Goal: Transaction & Acquisition: Obtain resource

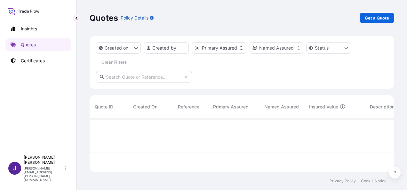
scroll to position [52, 300]
click at [382, 19] on p "Get a Quote" at bounding box center [377, 18] width 24 height 6
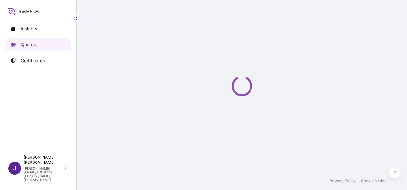
scroll to position [10, 0]
select select "Sea"
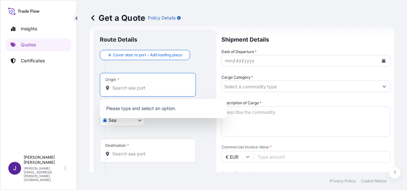
click at [128, 87] on input "Origin *" at bounding box center [150, 88] width 76 height 6
paste input "[GEOGRAPHIC_DATA]"
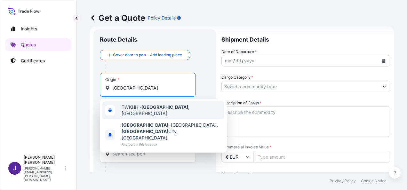
click at [169, 109] on span "TWKHH - [GEOGRAPHIC_DATA] , [GEOGRAPHIC_DATA]" at bounding box center [172, 110] width 100 height 13
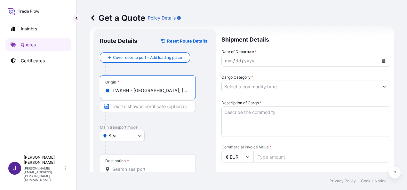
type input "TWKHH - [GEOGRAPHIC_DATA], [GEOGRAPHIC_DATA]"
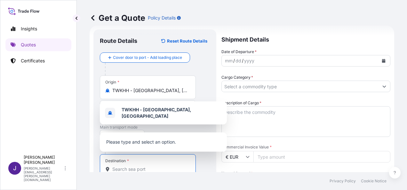
click at [149, 167] on input "Destination *" at bounding box center [150, 169] width 76 height 6
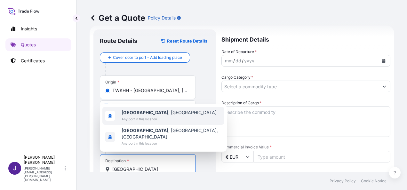
click at [154, 116] on span "[GEOGRAPHIC_DATA] , [GEOGRAPHIC_DATA]" at bounding box center [169, 112] width 95 height 6
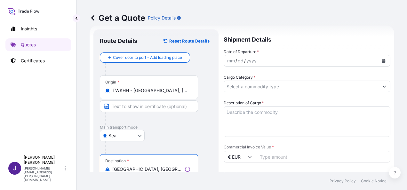
type input "[GEOGRAPHIC_DATA], [GEOGRAPHIC_DATA]"
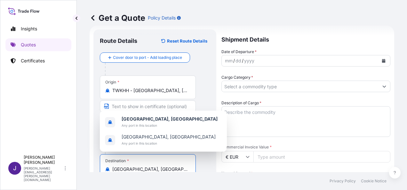
click at [382, 60] on icon "Calendar" at bounding box center [384, 61] width 4 height 4
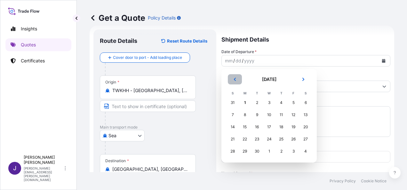
click at [235, 80] on icon "Previous" at bounding box center [235, 79] width 4 height 4
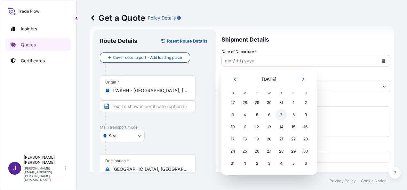
click at [282, 115] on div "7" at bounding box center [282, 115] width 12 height 12
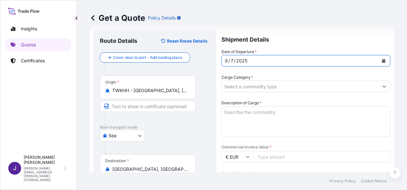
scroll to position [90, 0]
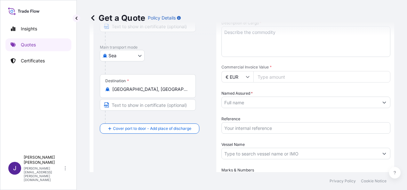
click at [245, 126] on input "Reference" at bounding box center [306, 128] width 169 height 12
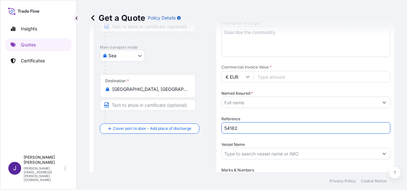
type input "54182"
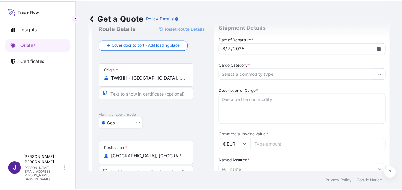
scroll to position [32, 0]
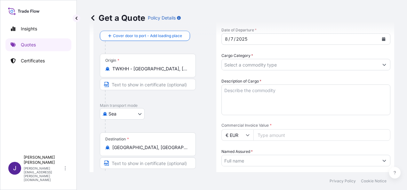
click at [268, 135] on input "Commercial Invoice Value *" at bounding box center [322, 135] width 137 height 12
type input "43916"
click at [303, 64] on input "Cargo Category *" at bounding box center [300, 65] width 157 height 12
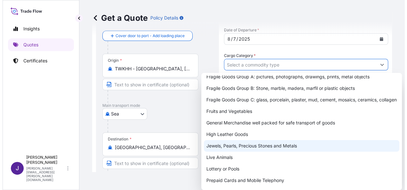
scroll to position [79, 0]
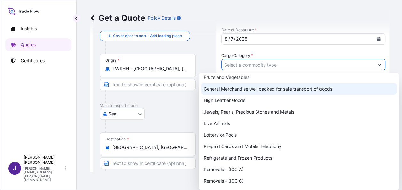
click at [234, 88] on div "General Merchandise well packed for safe transport of goods" at bounding box center [299, 89] width 196 height 12
type input "General Merchandise well packed for safe transport of goods"
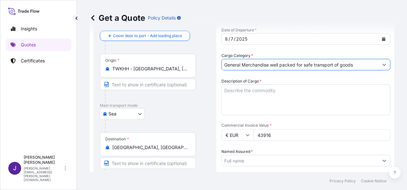
click at [253, 92] on textarea "Description of Cargo *" at bounding box center [306, 100] width 169 height 31
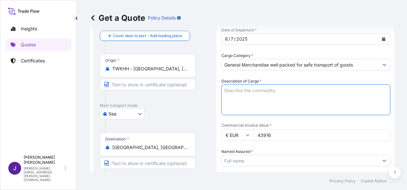
click at [245, 91] on textarea "Description of Cargo *" at bounding box center [306, 100] width 169 height 31
paste textarea "DRIVE SHAFT / REAR HALF SHAFT"
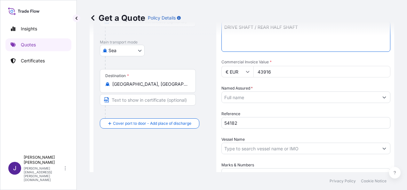
scroll to position [96, 0]
type textarea "DRIVE SHAFT / REAR HALF SHAFT"
click at [262, 97] on input "Named Assured *" at bounding box center [300, 97] width 157 height 12
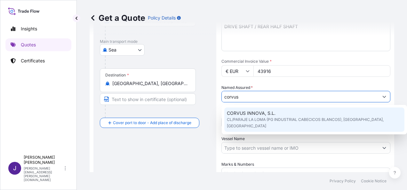
click at [295, 118] on span "CL/PARAJE LA LOMA (PG INDUSTRIAL CABECICOS BLANCOS), [GEOGRAPHIC_DATA], [GEOGRA…" at bounding box center [314, 123] width 175 height 13
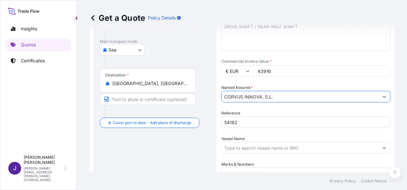
type input "CORVUS INNOVA, S.L."
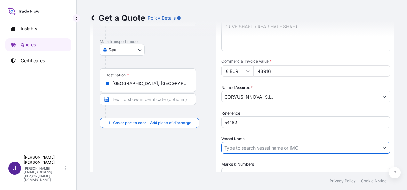
click at [299, 149] on input "Vessel Name" at bounding box center [300, 148] width 157 height 12
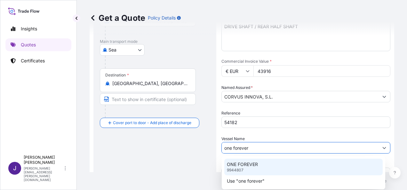
click at [250, 166] on p "ONE FOREVER" at bounding box center [242, 164] width 31 height 6
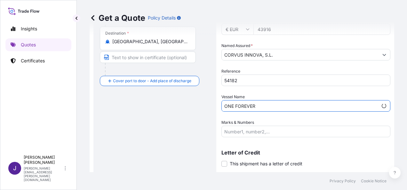
scroll to position [154, 0]
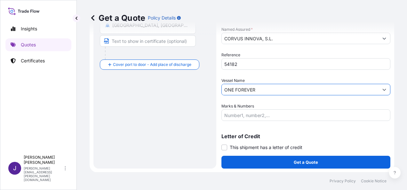
type input "ONE FOREVER"
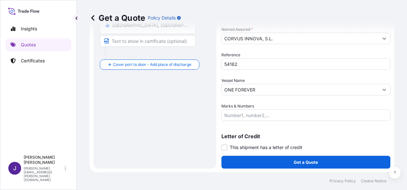
drag, startPoint x: 224, startPoint y: 148, endPoint x: 232, endPoint y: 157, distance: 12.7
click at [224, 148] on span at bounding box center [225, 148] width 6 height 6
click at [222, 144] on input "This shipment has a letter of credit" at bounding box center [222, 144] width 0 height 0
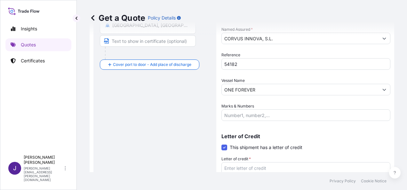
click at [243, 169] on textarea "Letter of credit *" at bounding box center [306, 177] width 169 height 31
paste textarea "CORVUS INNOVA S.L. CL/PARAJE LA LOMA (PG INDUSTRIAL CABECICOS BLANCOS), PARC. 1"
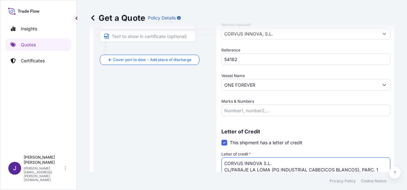
type textarea "CORVUS INNOVA S.L. CL/PARAJE LA LOMA (PG INDUSTRIAL CABECICOS BLANCOS), PARC. 1"
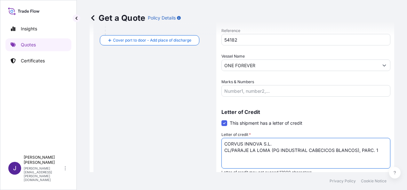
scroll to position [203, 0]
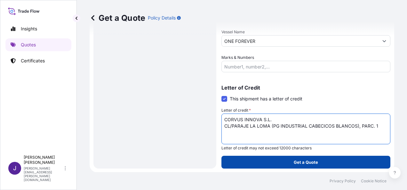
click at [319, 164] on button "Get a Quote" at bounding box center [306, 162] width 169 height 13
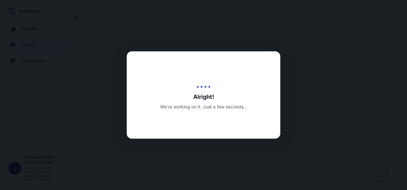
select select "Sea"
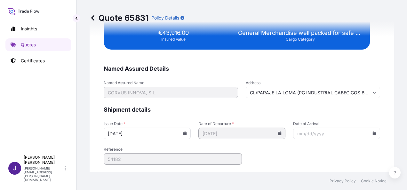
scroll to position [1307, 0]
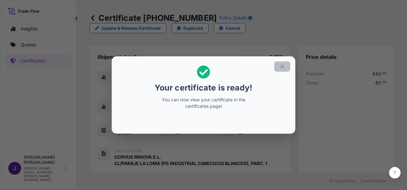
click at [284, 64] on icon "button" at bounding box center [282, 67] width 6 height 6
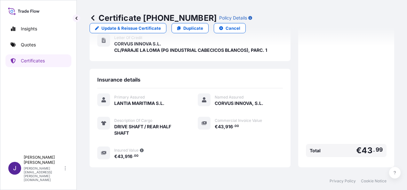
scroll to position [158, 0]
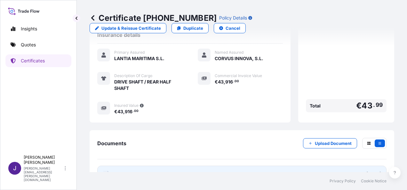
click at [182, 166] on link "PDF Certificate [DATE]" at bounding box center [241, 174] width 289 height 17
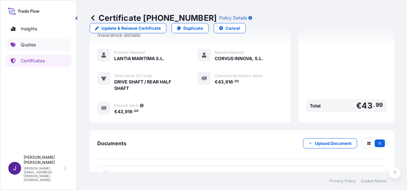
click at [30, 46] on p "Quotes" at bounding box center [28, 45] width 15 height 6
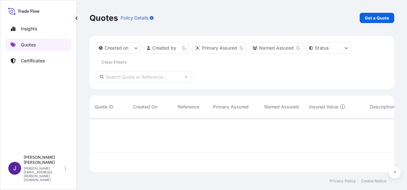
scroll to position [52, 300]
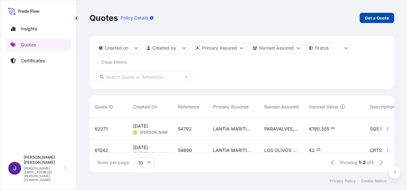
click at [376, 18] on p "Get a Quote" at bounding box center [377, 18] width 24 height 6
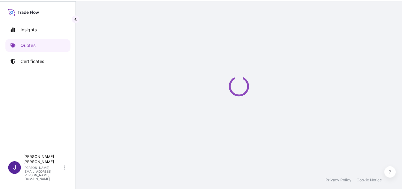
scroll to position [10, 0]
select select "Sea"
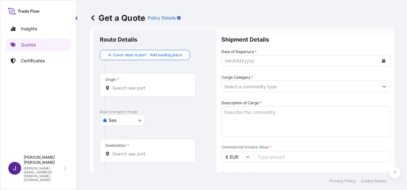
click at [382, 61] on icon "Calendar" at bounding box center [384, 61] width 4 height 4
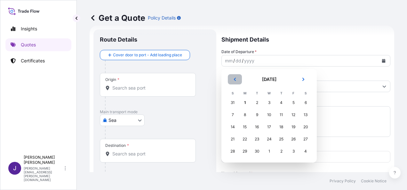
click at [234, 77] on icon "Previous" at bounding box center [235, 79] width 4 height 4
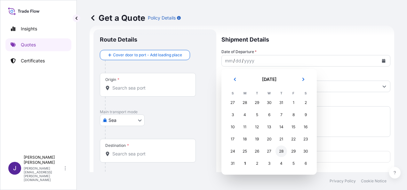
click at [280, 152] on div "28" at bounding box center [282, 152] width 12 height 12
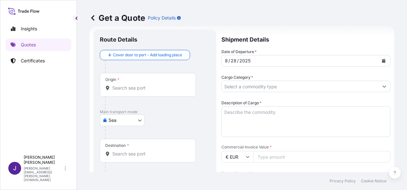
click at [175, 93] on div "Origin *" at bounding box center [148, 85] width 96 height 24
click at [175, 91] on input "Origin *" at bounding box center [150, 88] width 76 height 6
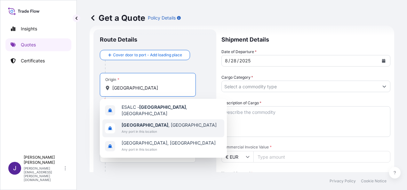
click at [170, 125] on div "[GEOGRAPHIC_DATA] , [GEOGRAPHIC_DATA] Any port in this location" at bounding box center [163, 128] width 122 height 18
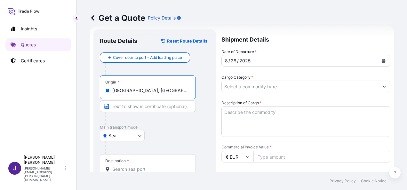
type input "[GEOGRAPHIC_DATA], [GEOGRAPHIC_DATA]"
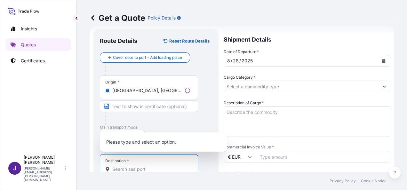
click at [140, 171] on input "Destination *" at bounding box center [151, 169] width 78 height 6
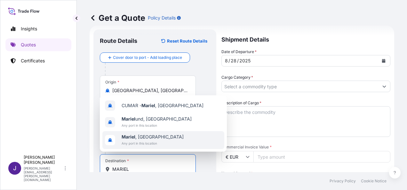
click at [144, 142] on span "Any port in this location" at bounding box center [153, 143] width 62 height 6
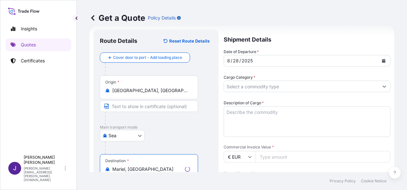
type input "Mariel, [GEOGRAPHIC_DATA]"
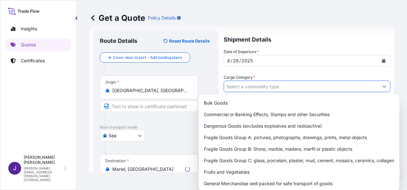
drag, startPoint x: 278, startPoint y: 90, endPoint x: 272, endPoint y: 95, distance: 7.5
click at [278, 90] on input "Cargo Category *" at bounding box center [301, 87] width 155 height 12
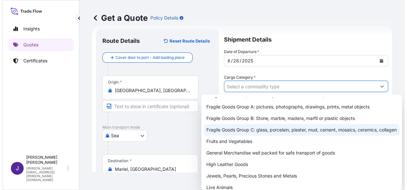
scroll to position [64, 0]
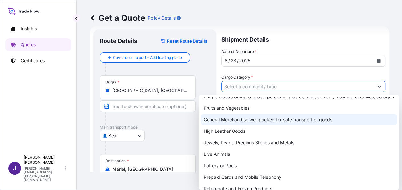
click at [232, 125] on div "General Merchandise well packed for safe transport of goods" at bounding box center [299, 120] width 196 height 12
type input "General Merchandise well packed for safe transport of goods"
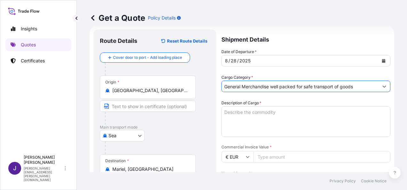
click at [239, 112] on textarea "Description of Cargo *" at bounding box center [306, 121] width 169 height 31
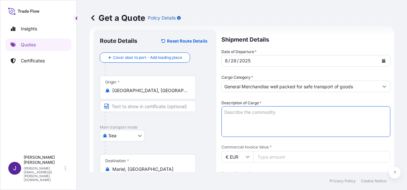
click at [245, 114] on textarea "Description of Cargo *" at bounding box center [306, 121] width 169 height 31
paste textarea "CHOCOLATES Y TURRONES"
click at [250, 128] on textarea "CHOCOLATES Y TURRONES" at bounding box center [306, 121] width 169 height 31
type textarea "CHOCOLATES Y TURRONES"
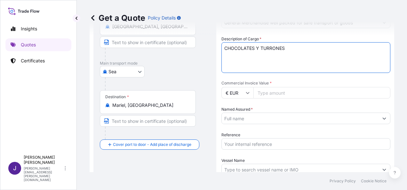
click at [286, 95] on input "Commercial Invoice Value *" at bounding box center [322, 93] width 137 height 12
type input "103515.50"
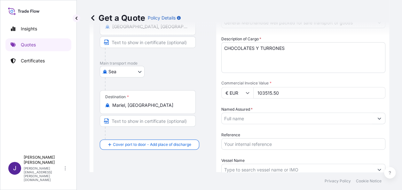
click at [251, 120] on input "Named Assured *" at bounding box center [298, 119] width 152 height 12
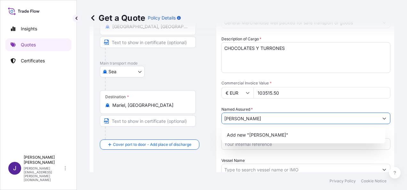
drag, startPoint x: 263, startPoint y: 117, endPoint x: 197, endPoint y: 117, distance: 65.6
click at [198, 117] on form "Route Details Reset Route Details Cover door to port - Add loading place Place …" at bounding box center [242, 107] width 305 height 291
paste input "S.A."
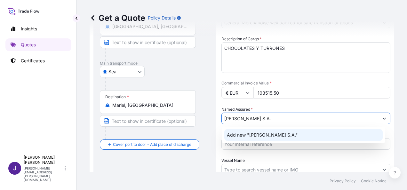
click at [268, 135] on span "Add new "[PERSON_NAME] S.A."" at bounding box center [262, 135] width 71 height 6
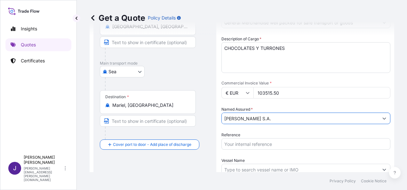
type input "[PERSON_NAME] S.A."
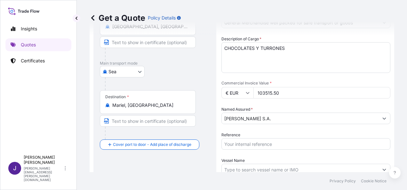
click at [191, 163] on div "Route Details Reset Route Details Cover door to port - Add loading place Place …" at bounding box center [155, 107] width 110 height 271
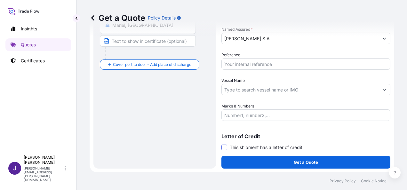
click at [226, 147] on span at bounding box center [225, 148] width 6 height 6
click at [222, 144] on input "This shipment has a letter of credit" at bounding box center [222, 144] width 0 height 0
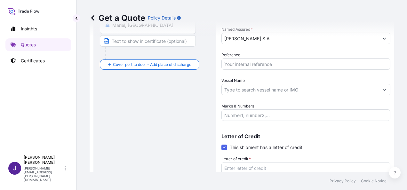
click at [257, 166] on textarea "Letter of credit *" at bounding box center [306, 177] width 169 height 31
paste textarea "[PERSON_NAME] S.A. POL.IND.ESPARTAL , [STREET_ADDRESS]"
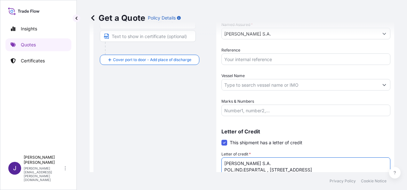
type textarea "[PERSON_NAME] S.A. POL.IND.ESPARTAL , [STREET_ADDRESS]"
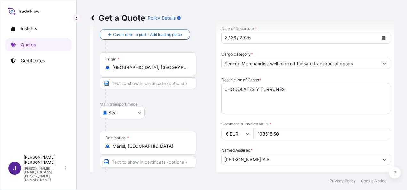
scroll to position [31, 0]
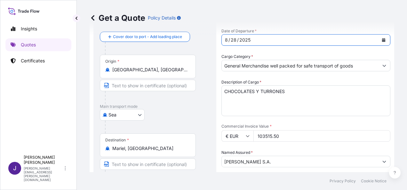
click at [382, 39] on icon "Calendar" at bounding box center [384, 40] width 4 height 4
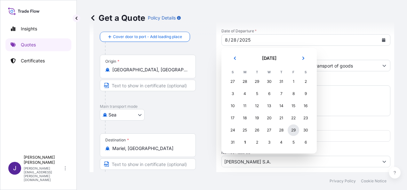
click at [295, 131] on div "29" at bounding box center [294, 131] width 12 height 12
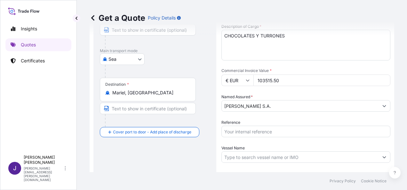
scroll to position [95, 0]
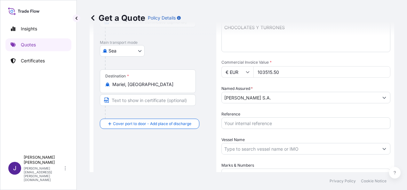
drag, startPoint x: 240, startPoint y: 125, endPoint x: 239, endPoint y: 128, distance: 3.4
click at [240, 125] on input "Reference" at bounding box center [306, 123] width 169 height 12
type input "54784"
click at [267, 153] on input "Vessel Name" at bounding box center [300, 149] width 157 height 12
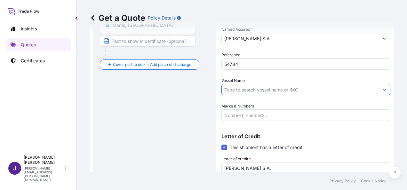
scroll to position [159, 0]
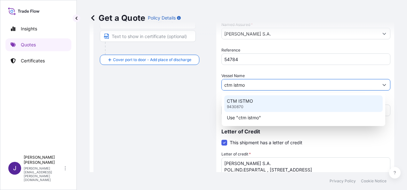
click at [270, 102] on div "CTM ISTMO 9430870" at bounding box center [303, 103] width 158 height 17
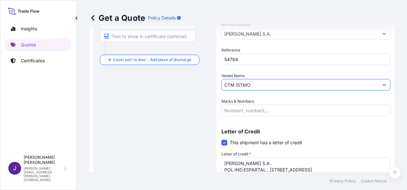
type input "CTM ISTMO"
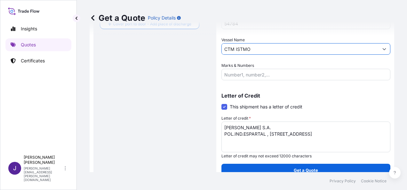
scroll to position [203, 0]
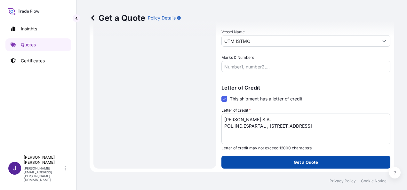
click at [290, 163] on button "Get a Quote" at bounding box center [306, 162] width 169 height 13
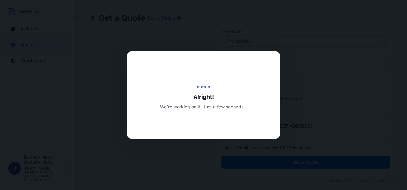
select select "Sea"
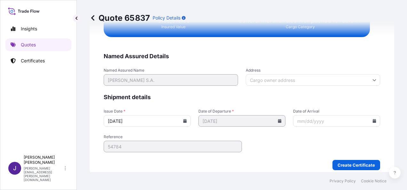
scroll to position [1307, 0]
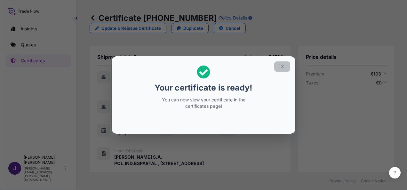
click at [285, 67] on icon "button" at bounding box center [282, 67] width 6 height 6
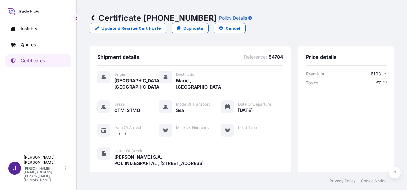
scroll to position [152, 0]
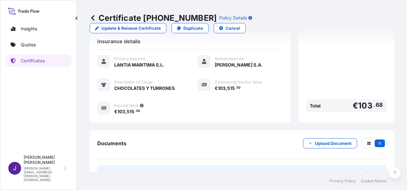
click at [198, 166] on link "PDF Certificate [DATE]" at bounding box center [241, 174] width 289 height 17
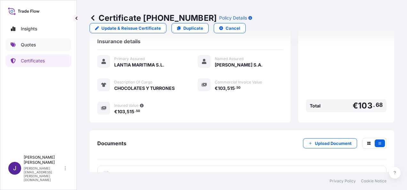
click at [40, 45] on link "Quotes" at bounding box center [38, 44] width 66 height 13
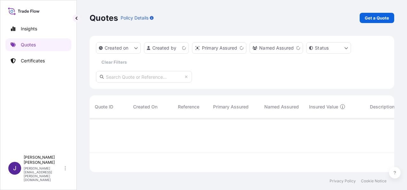
scroll to position [52, 300]
click at [387, 20] on p "Get a Quote" at bounding box center [377, 18] width 24 height 6
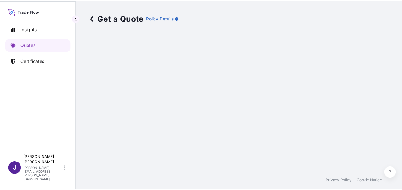
scroll to position [10, 0]
select select "Sea"
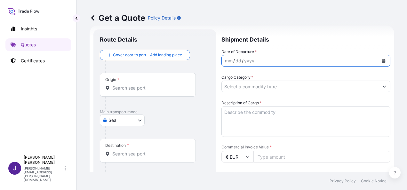
click at [382, 61] on icon "Calendar" at bounding box center [384, 61] width 4 height 4
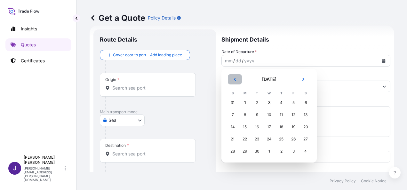
click at [234, 80] on icon "Previous" at bounding box center [235, 79] width 4 height 4
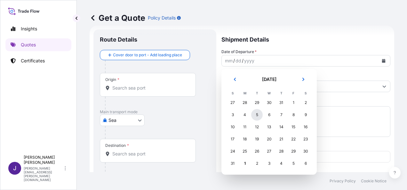
click at [257, 116] on div "5" at bounding box center [257, 115] width 12 height 12
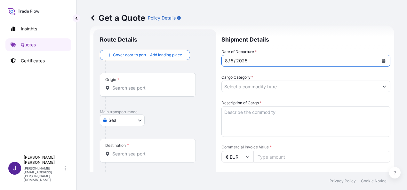
click at [158, 89] on input "Origin *" at bounding box center [150, 88] width 76 height 6
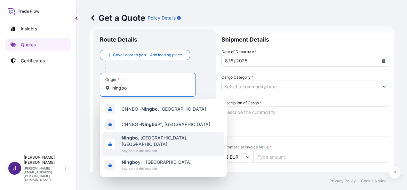
click at [156, 140] on span "[GEOGRAPHIC_DATA] , [GEOGRAPHIC_DATA], [GEOGRAPHIC_DATA]" at bounding box center [172, 141] width 100 height 13
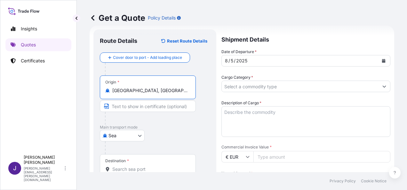
type input "[GEOGRAPHIC_DATA], [GEOGRAPHIC_DATA], [GEOGRAPHIC_DATA]"
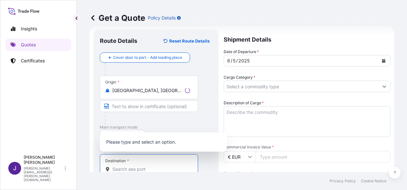
click at [138, 169] on input "Destination *" at bounding box center [151, 169] width 78 height 6
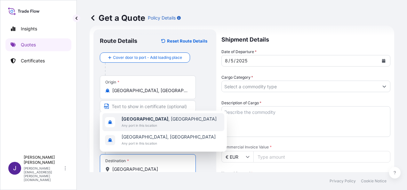
click at [144, 121] on span "[GEOGRAPHIC_DATA] , [GEOGRAPHIC_DATA]" at bounding box center [169, 119] width 95 height 6
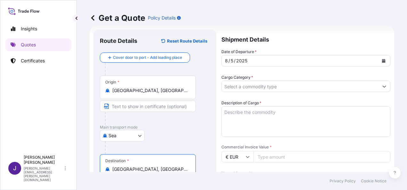
type input "[GEOGRAPHIC_DATA], [GEOGRAPHIC_DATA]"
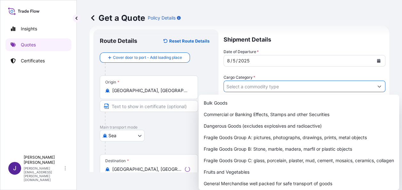
click at [265, 86] on input "Cargo Category *" at bounding box center [299, 87] width 150 height 12
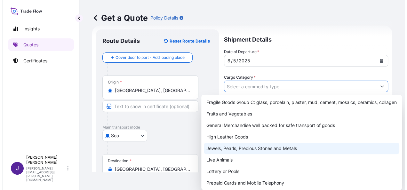
scroll to position [64, 0]
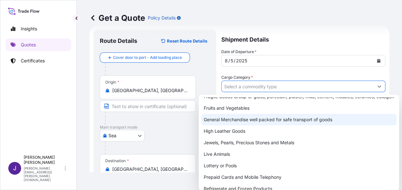
click at [254, 124] on div "General Merchandise well packed for safe transport of goods" at bounding box center [299, 120] width 196 height 12
type input "General Merchandise well packed for safe transport of goods"
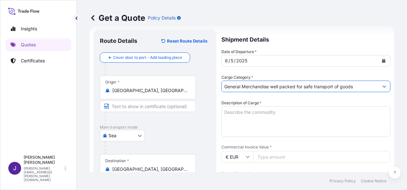
click at [263, 111] on textarea "Description of Cargo *" at bounding box center [306, 121] width 169 height 31
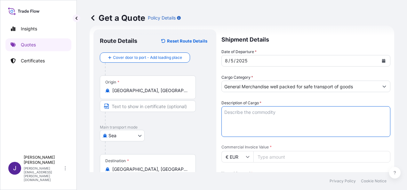
click at [259, 112] on textarea "Description of Cargo *" at bounding box center [306, 121] width 169 height 31
paste textarea "WOODEN CHAIR IN ELM NATURAL COLOR WOOD CROSS BACK RATTAN SEAT STACKABLE"
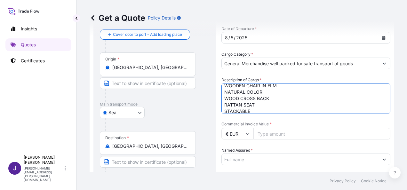
scroll to position [42, 0]
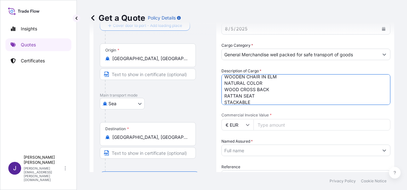
type textarea "WOODEN CHAIR IN ELM NATURAL COLOR WOOD CROSS BACK RATTAN SEAT STACKABLE"
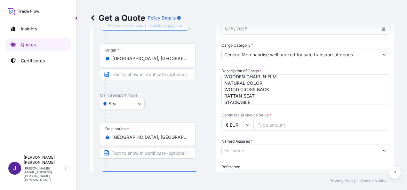
click at [292, 127] on input "Commercial Invoice Value *" at bounding box center [322, 125] width 137 height 12
type input "28003.13"
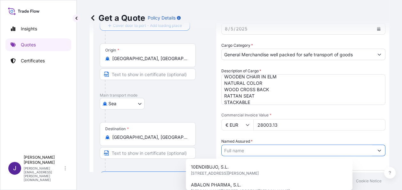
click at [292, 153] on input "Named Assured *" at bounding box center [298, 151] width 152 height 12
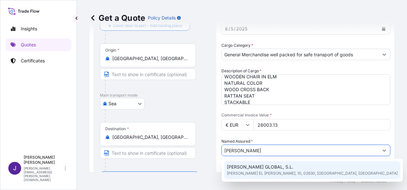
click at [295, 165] on div "[PERSON_NAME] GLOBAL, S.L. [STREET_ADDRESS][PERSON_NAME]" at bounding box center [312, 170] width 176 height 18
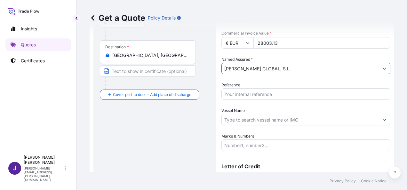
scroll to position [138, 0]
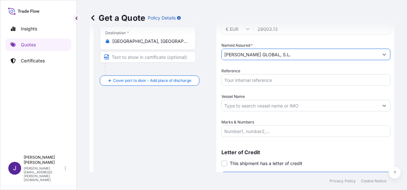
type input "[PERSON_NAME] GLOBAL, S.L."
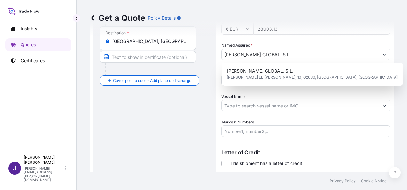
click at [246, 88] on div "Date of Departure * [DATE] Cargo Category * General Merchandise well packed for…" at bounding box center [306, 29] width 169 height 216
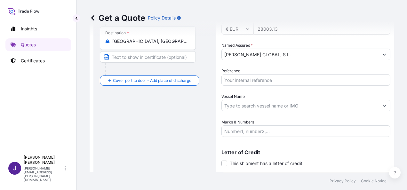
click at [244, 80] on input "Reference" at bounding box center [306, 80] width 169 height 12
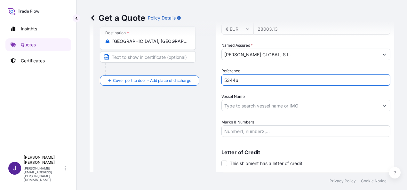
type input "53446"
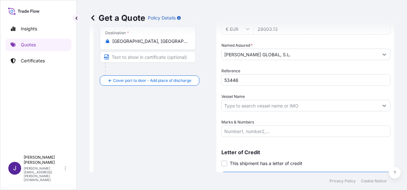
drag, startPoint x: 227, startPoint y: 163, endPoint x: 248, endPoint y: 156, distance: 22.5
click at [226, 163] on span at bounding box center [225, 164] width 6 height 6
click at [222, 160] on input "This shipment has a letter of credit" at bounding box center [222, 160] width 0 height 0
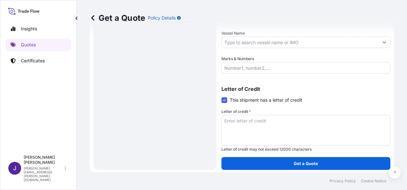
scroll to position [203, 0]
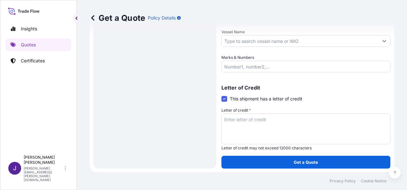
click at [261, 123] on textarea "Letter of credit *" at bounding box center [306, 129] width 169 height 31
paste textarea "[PERSON_NAME] GLOBAL S.L. CL/[PERSON_NAME] EL [PERSON_NAME], 10"
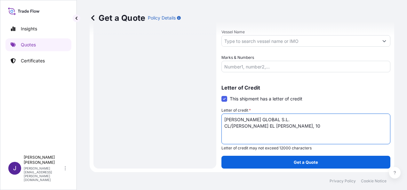
type textarea "[PERSON_NAME] GLOBAL S.L. CL/[PERSON_NAME] EL [PERSON_NAME], 10"
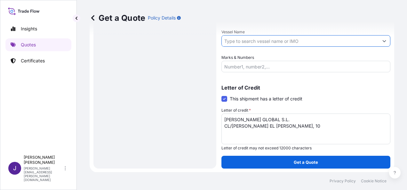
click at [260, 42] on input "Vessel Name" at bounding box center [300, 41] width 157 height 12
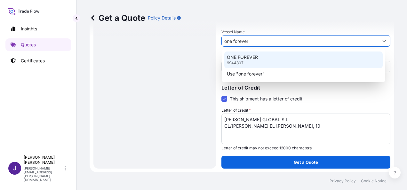
click at [268, 58] on div "ONE FOREVER 9944807" at bounding box center [303, 60] width 158 height 17
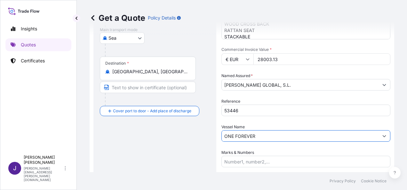
scroll to position [171, 0]
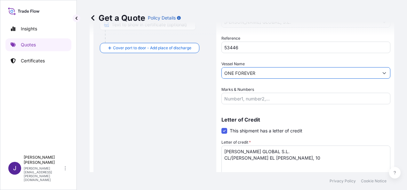
type input "ONE FOREVER"
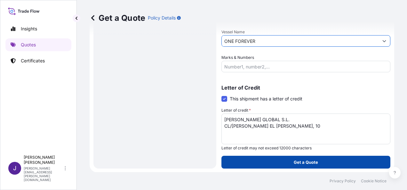
click at [309, 165] on p "Get a Quote" at bounding box center [306, 162] width 24 height 6
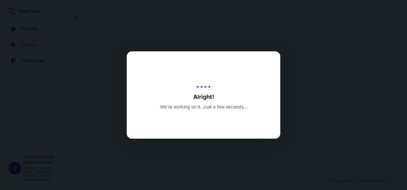
select select "Sea"
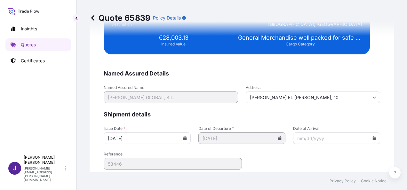
scroll to position [1307, 0]
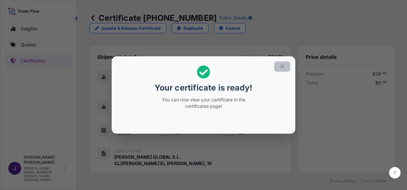
click at [282, 67] on icon "button" at bounding box center [282, 67] width 6 height 6
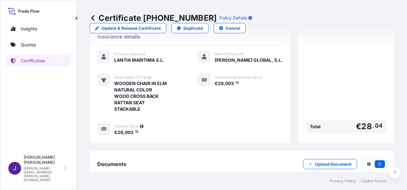
scroll to position [177, 0]
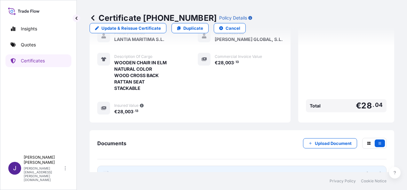
click at [193, 166] on link "PDF Certificate [DATE]" at bounding box center [241, 174] width 289 height 17
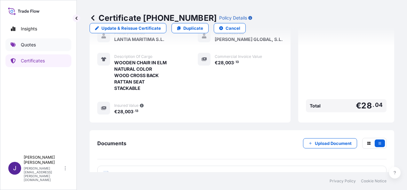
click at [36, 47] on link "Quotes" at bounding box center [38, 44] width 66 height 13
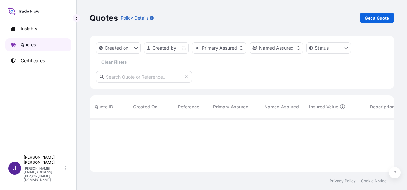
scroll to position [52, 300]
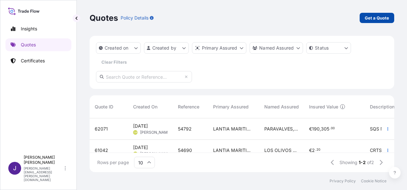
click at [379, 19] on p "Get a Quote" at bounding box center [377, 18] width 24 height 6
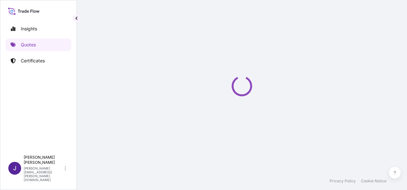
scroll to position [10, 0]
select select "Sea"
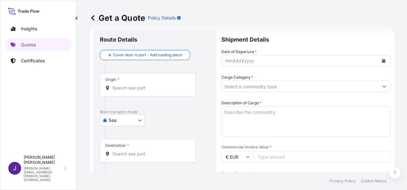
scroll to position [74, 0]
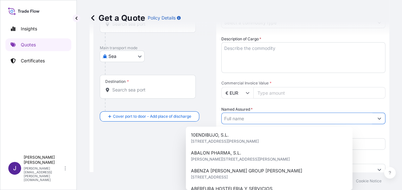
click at [252, 121] on input "Named Assured *" at bounding box center [298, 119] width 152 height 12
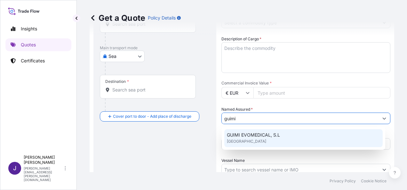
click at [257, 132] on span "GUIMI EVOMEDICAL, S.L" at bounding box center [253, 135] width 53 height 6
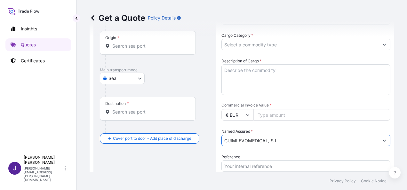
scroll to position [42, 0]
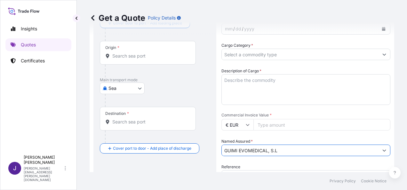
type input "GUIMI EVOMEDICAL, S.L"
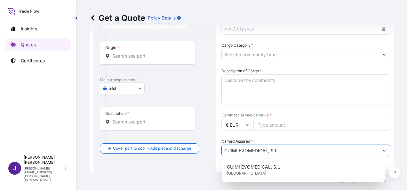
click at [125, 86] on body "1 option available. Insights Quotes Certificates J [PERSON_NAME] [PERSON_NAME][…" at bounding box center [203, 95] width 407 height 190
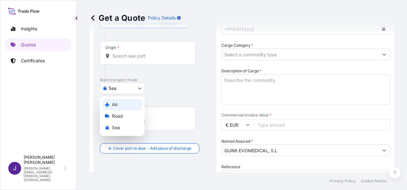
click at [124, 103] on div "Air" at bounding box center [122, 105] width 40 height 12
select select "Air"
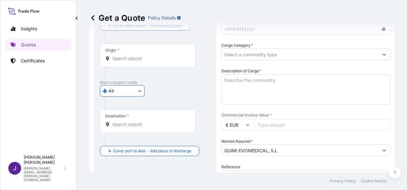
click at [165, 58] on input "Origin *" at bounding box center [150, 58] width 76 height 6
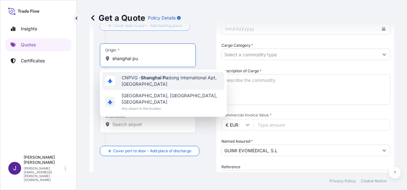
click at [178, 81] on span "CNPVG - [GEOGRAPHIC_DATA] Pu dong International Apt, [GEOGRAPHIC_DATA]" at bounding box center [172, 81] width 100 height 13
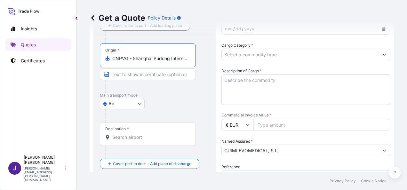
type input "CNPVG - Shanghai Pudong International Apt, [GEOGRAPHIC_DATA]"
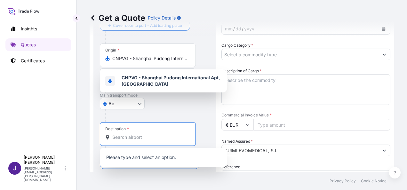
click at [136, 137] on input "Destination *" at bounding box center [150, 137] width 76 height 6
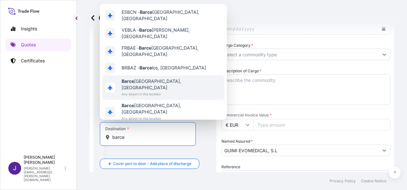
click at [139, 90] on span "[PERSON_NAME], [GEOGRAPHIC_DATA]" at bounding box center [172, 84] width 100 height 13
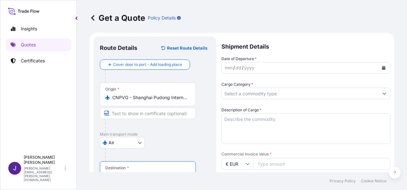
scroll to position [0, 0]
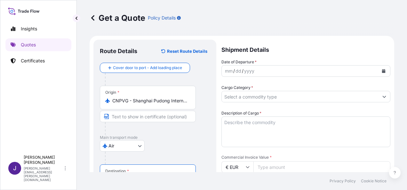
type input "[GEOGRAPHIC_DATA], [GEOGRAPHIC_DATA]"
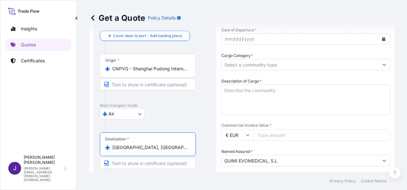
scroll to position [96, 0]
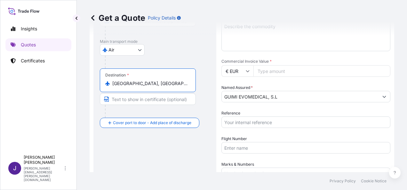
click at [247, 125] on input "Reference" at bounding box center [306, 123] width 169 height 12
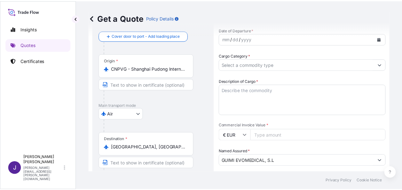
scroll to position [0, 0]
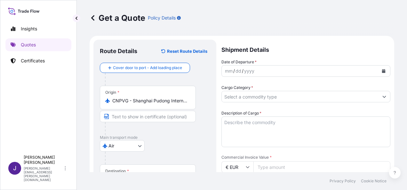
type input "55783"
click at [382, 71] on icon "Calendar" at bounding box center [384, 71] width 4 height 4
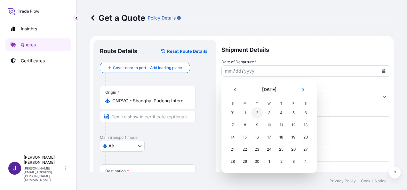
click at [259, 112] on div "2" at bounding box center [257, 113] width 12 height 12
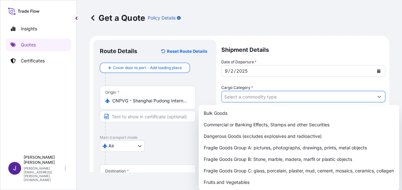
click at [247, 96] on input "Cargo Category *" at bounding box center [298, 97] width 152 height 12
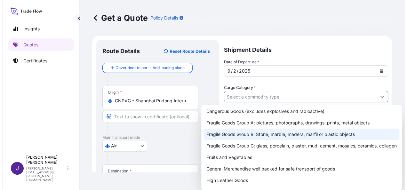
scroll to position [64, 0]
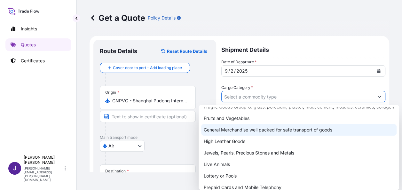
click at [235, 136] on div "General Merchandise well packed for safe transport of goods" at bounding box center [299, 130] width 196 height 12
type input "General Merchandise well packed for safe transport of goods"
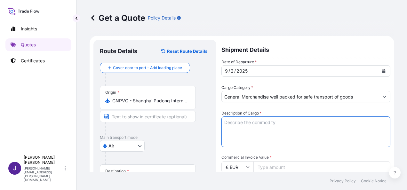
drag, startPoint x: 249, startPoint y: 121, endPoint x: 272, endPoint y: 149, distance: 35.9
click at [249, 121] on textarea "Description of Cargo *" at bounding box center [306, 132] width 169 height 31
click at [250, 126] on textarea "Description of Cargo *" at bounding box center [306, 132] width 169 height 31
paste textarea "[MEDICAL_DATA] STAPLERS FOR SINGLE USE"
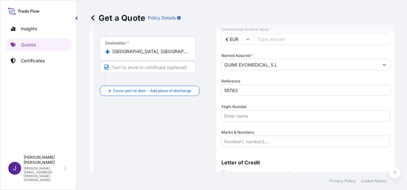
type textarea "[MEDICAL_DATA] STAPLERS FOR SINGLE USE"
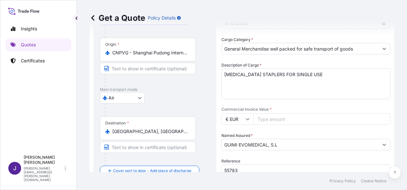
scroll to position [32, 0]
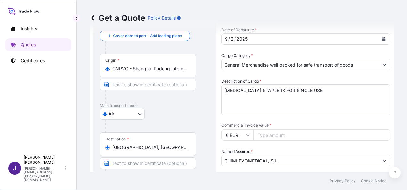
click at [323, 138] on input "Commercial Invoice Value *" at bounding box center [322, 135] width 137 height 12
type input "2635.14"
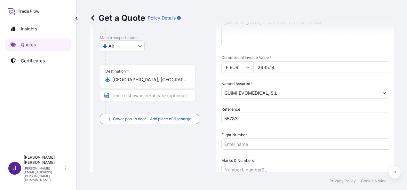
scroll to position [128, 0]
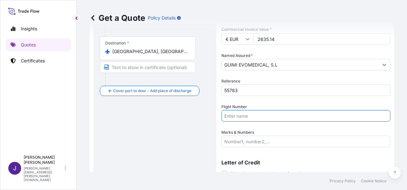
drag, startPoint x: 282, startPoint y: 116, endPoint x: 285, endPoint y: 125, distance: 9.2
click at [282, 116] on input "Flight Number" at bounding box center [306, 116] width 169 height 12
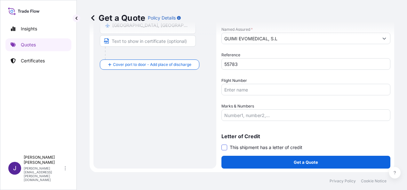
click at [224, 148] on span at bounding box center [225, 148] width 6 height 6
click at [222, 144] on input "This shipment has a letter of credit" at bounding box center [222, 144] width 0 height 0
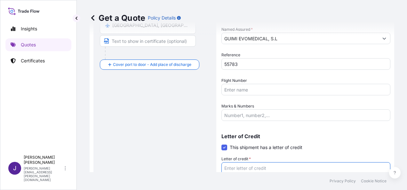
click at [244, 168] on textarea "Letter of credit *" at bounding box center [306, 177] width 169 height 31
paste textarea "GUIMI EVOMEDICAL, S.L [STREET_ADDRESS]"
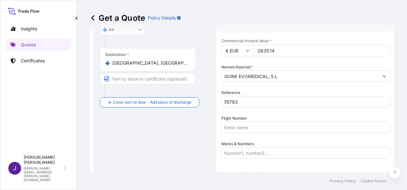
scroll to position [128, 0]
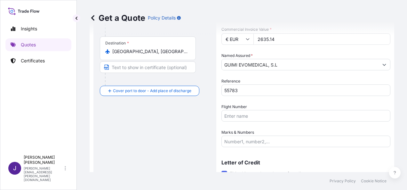
type textarea "GUIMI EVOMEDICAL, S.L [STREET_ADDRESS]"
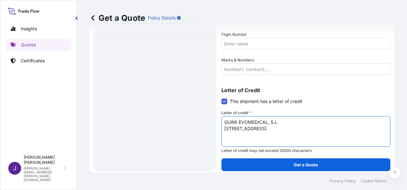
scroll to position [203, 0]
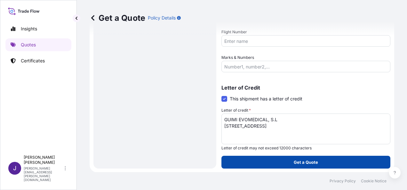
click at [294, 160] on p "Get a Quote" at bounding box center [306, 162] width 24 height 6
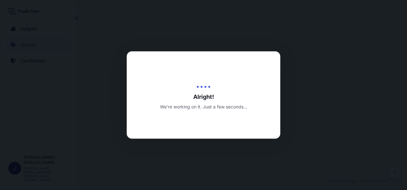
select select "Air"
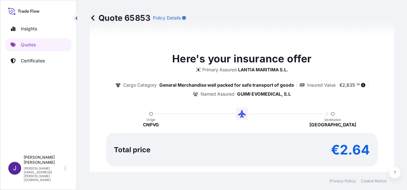
scroll to position [542, 0]
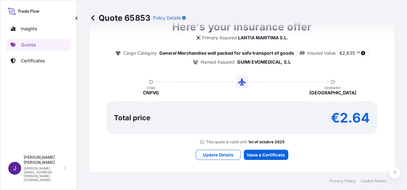
drag, startPoint x: 266, startPoint y: 160, endPoint x: 266, endPoint y: 154, distance: 5.8
click at [266, 159] on div "Here's your insurance offer Primary Assured LANTIA MARITIMA S.L. Cargo Category…" at bounding box center [242, 89] width 287 height 480
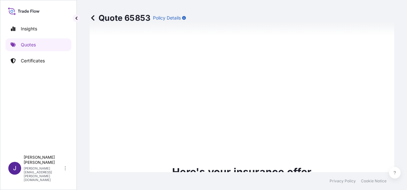
type input "[DATE]"
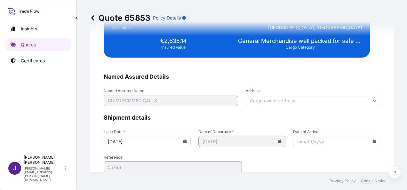
scroll to position [1280, 0]
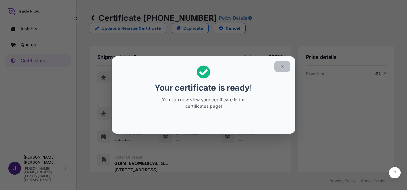
click at [287, 69] on button "button" at bounding box center [282, 66] width 16 height 10
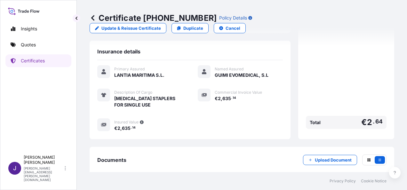
scroll to position [171, 0]
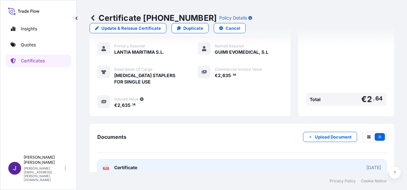
click at [173, 159] on link "PDF Certificate [DATE]" at bounding box center [241, 167] width 289 height 17
